Goal: Check status

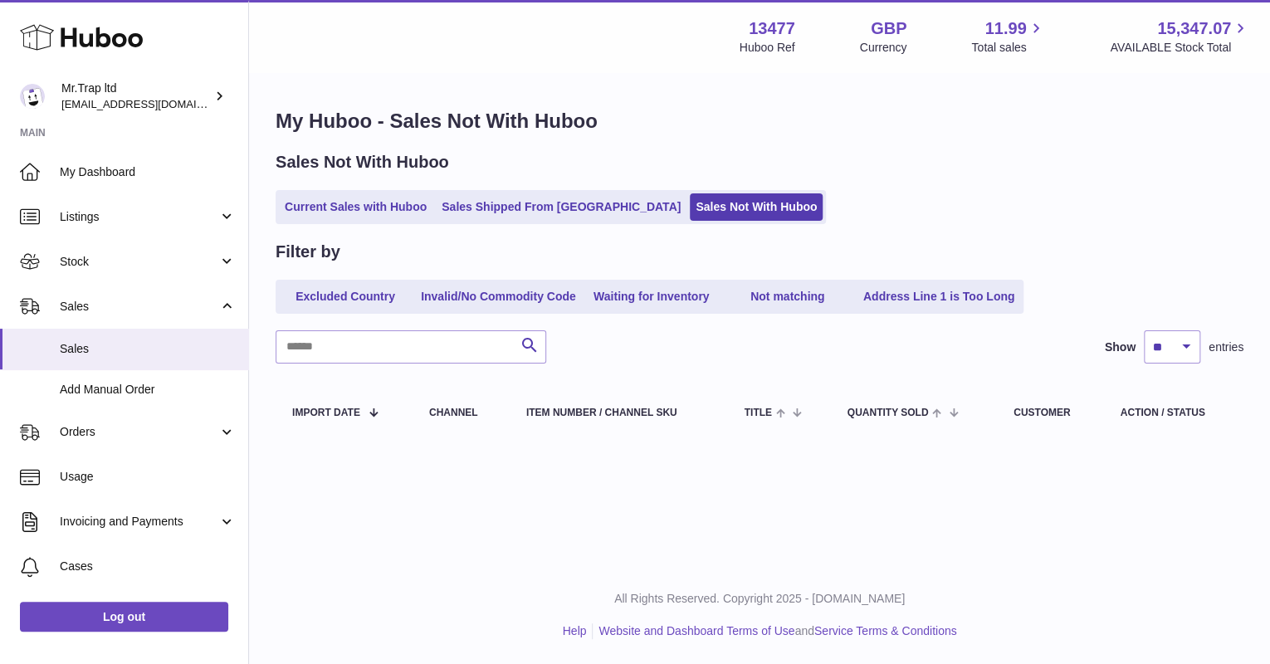
click at [340, 203] on link "Current Sales with Huboo" at bounding box center [356, 206] width 154 height 27
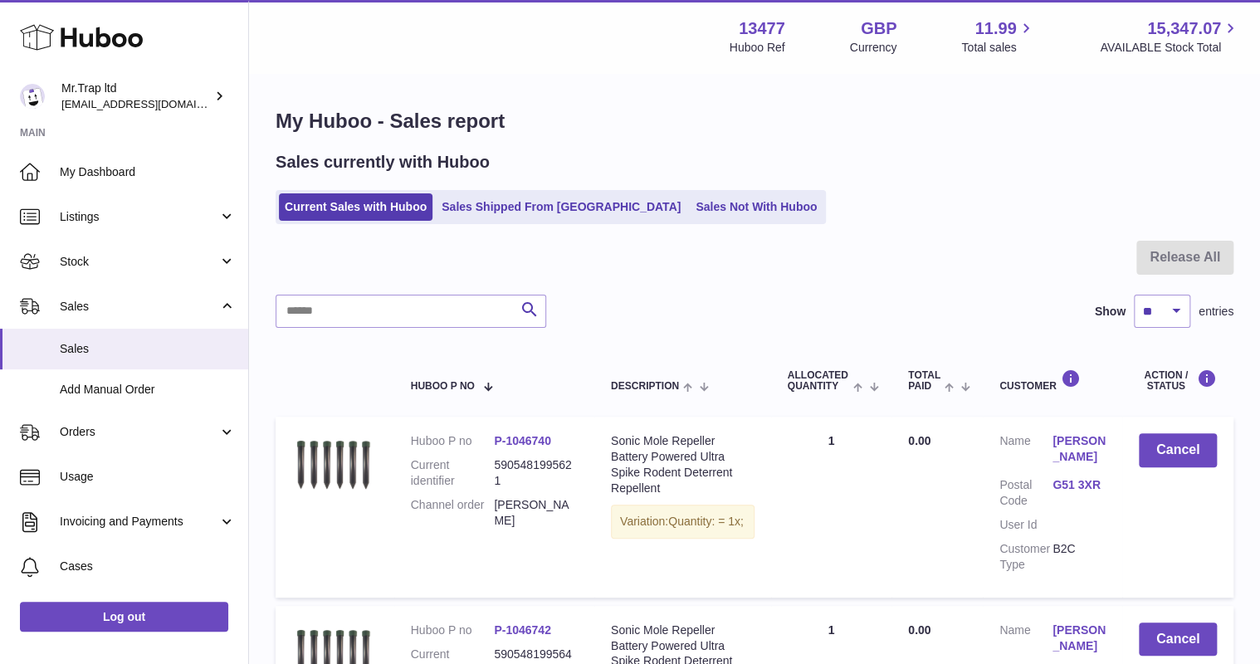
click at [690, 211] on link "Sales Not With Huboo" at bounding box center [756, 206] width 133 height 27
